Goal: Task Accomplishment & Management: Use online tool/utility

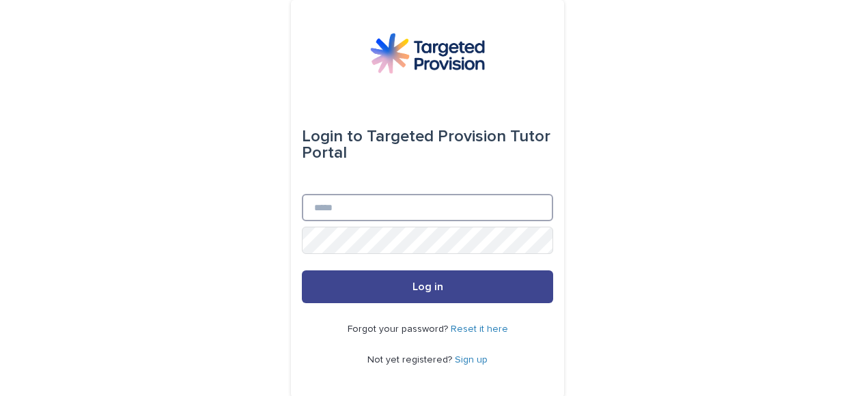
type input "**********"
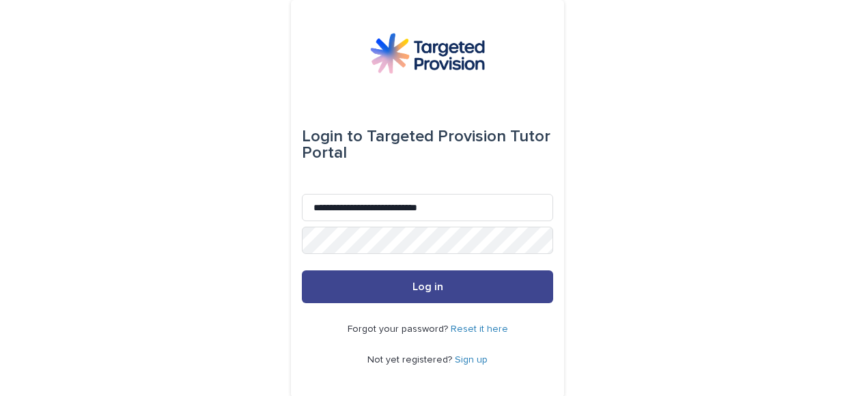
click at [421, 283] on span "Log in" at bounding box center [428, 286] width 31 height 11
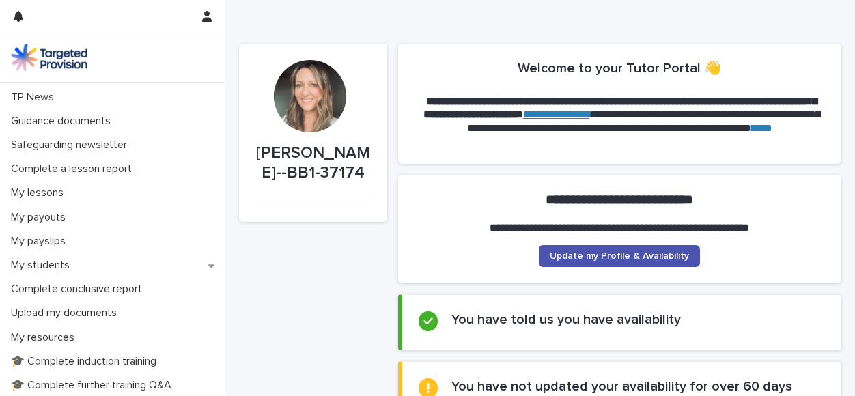
scroll to position [92, 0]
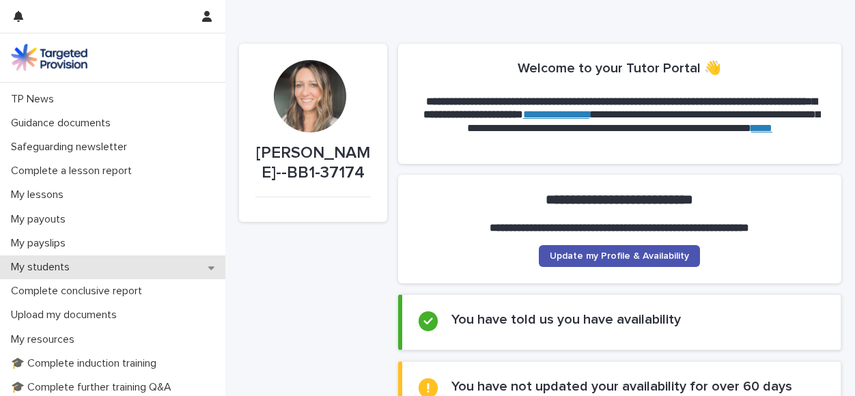
click at [178, 269] on div "My students" at bounding box center [112, 267] width 225 height 24
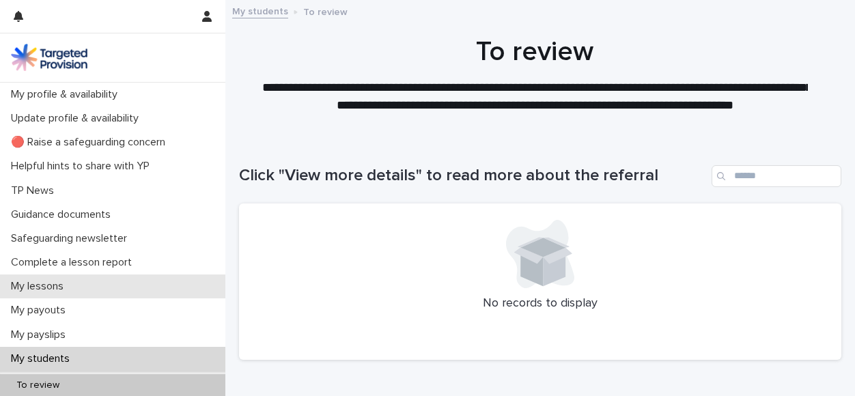
click at [38, 291] on p "My lessons" at bounding box center [39, 286] width 69 height 13
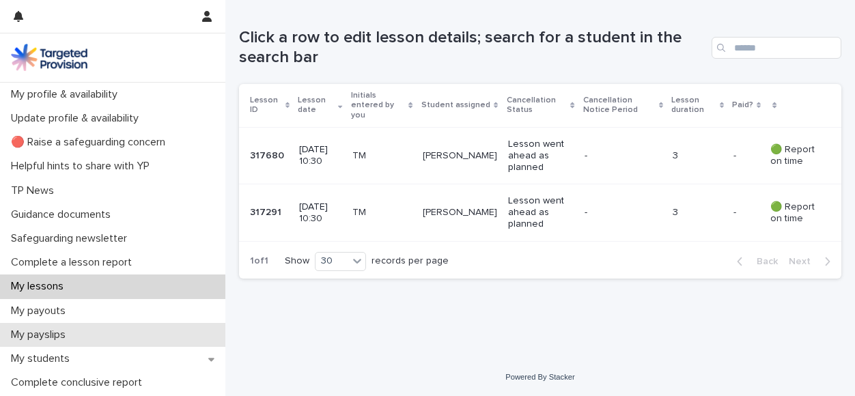
click at [61, 346] on div "My payslips" at bounding box center [112, 335] width 225 height 24
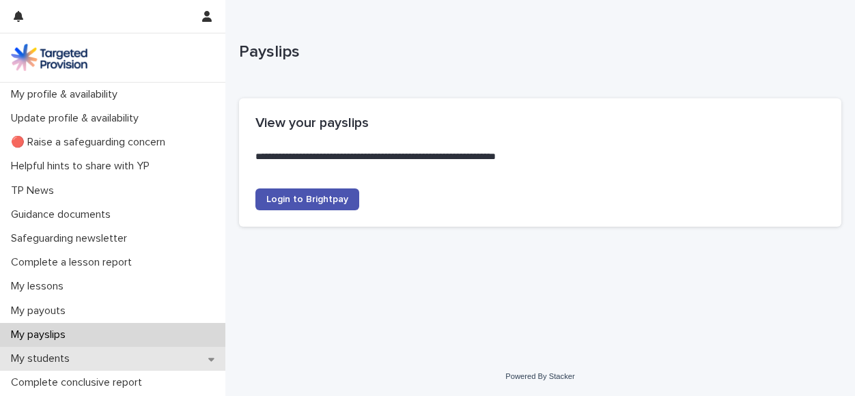
click at [55, 356] on p "My students" at bounding box center [42, 358] width 75 height 13
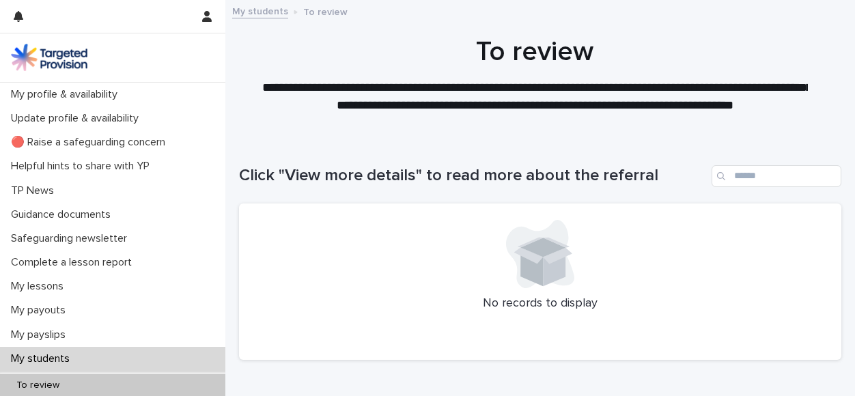
click at [160, 353] on div "My students" at bounding box center [112, 359] width 225 height 24
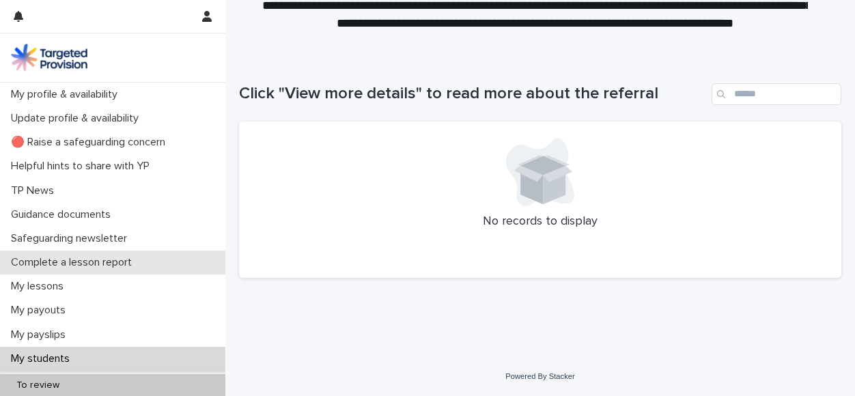
click at [117, 266] on p "Complete a lesson report" at bounding box center [73, 262] width 137 height 13
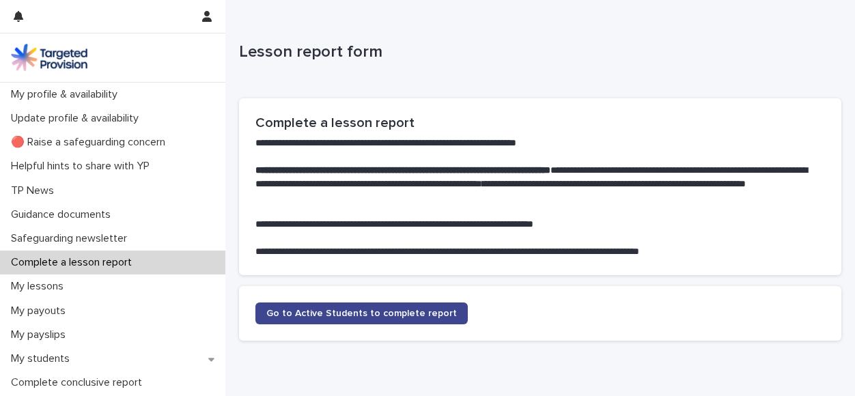
click at [350, 319] on link "Go to Active Students to complete report" at bounding box center [361, 314] width 212 height 22
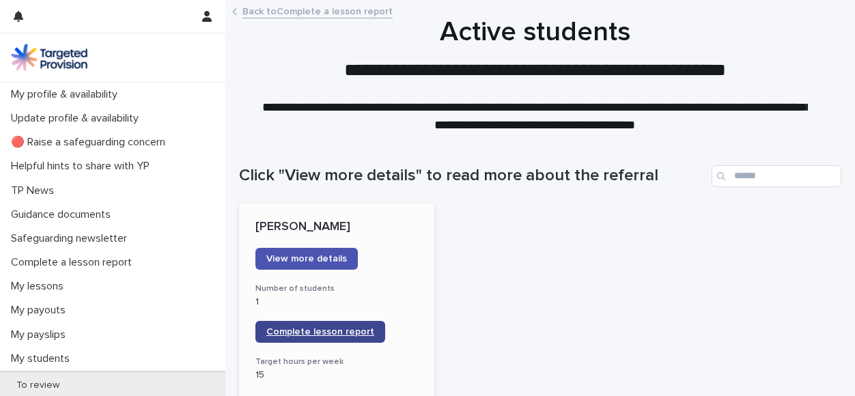
click at [349, 324] on link "Complete lesson report" at bounding box center [320, 332] width 130 height 22
